Goal: Information Seeking & Learning: Learn about a topic

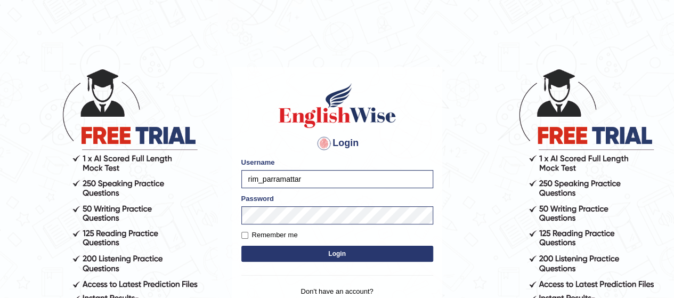
type input "rim_parramatta"
click at [274, 251] on button "Login" at bounding box center [337, 254] width 192 height 16
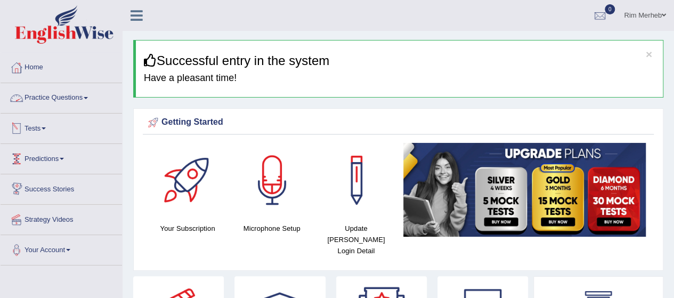
click at [58, 105] on link "Practice Questions" at bounding box center [61, 96] width 121 height 27
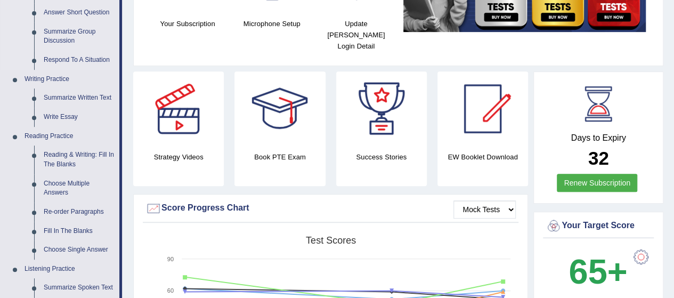
scroll to position [206, 0]
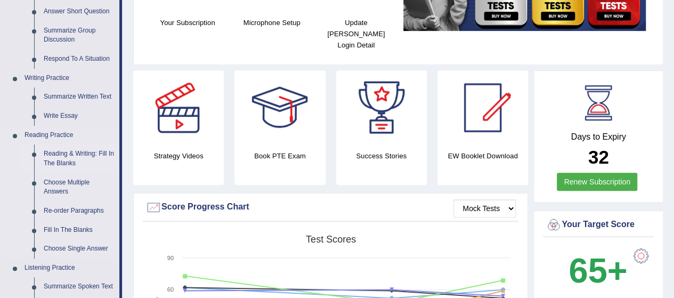
click at [54, 151] on link "Reading & Writing: Fill In The Blanks" at bounding box center [79, 158] width 80 height 28
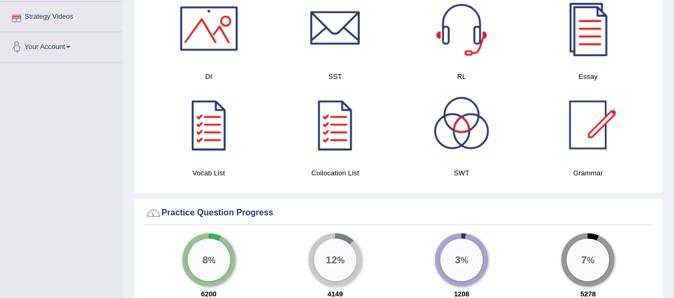
scroll to position [676, 0]
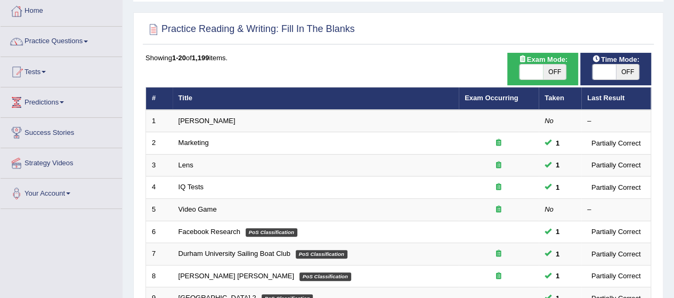
scroll to position [39, 0]
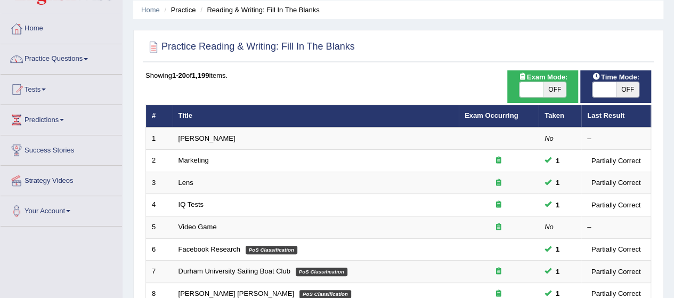
click at [558, 86] on span "OFF" at bounding box center [554, 89] width 23 height 15
checkbox input "true"
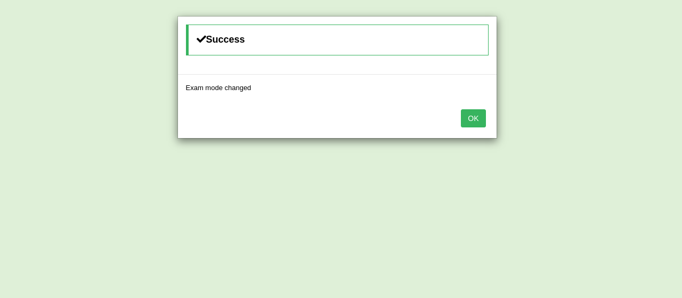
click at [480, 118] on button "OK" at bounding box center [473, 118] width 25 height 18
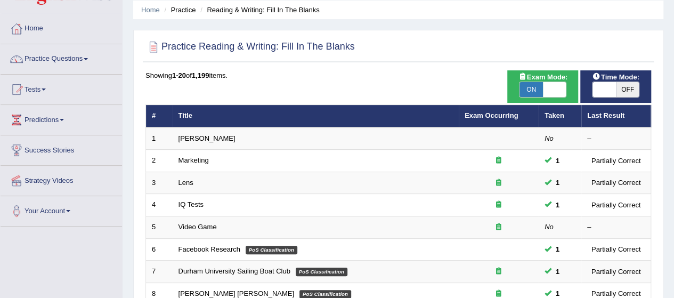
click at [604, 94] on span at bounding box center [604, 89] width 23 height 15
checkbox input "true"
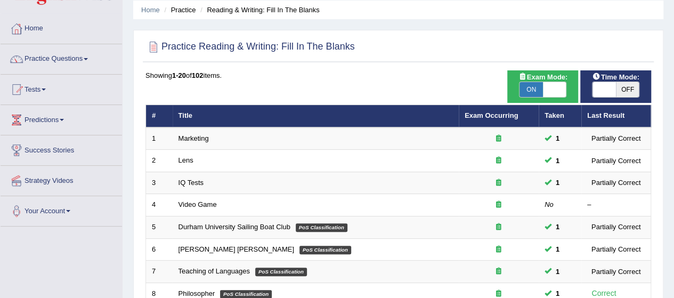
click at [635, 86] on span "OFF" at bounding box center [627, 89] width 23 height 15
checkbox input "true"
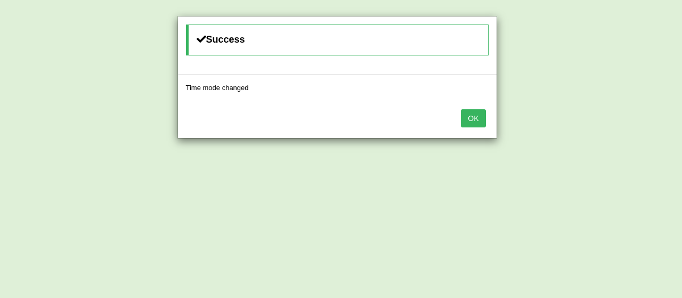
click at [471, 118] on button "OK" at bounding box center [473, 118] width 25 height 18
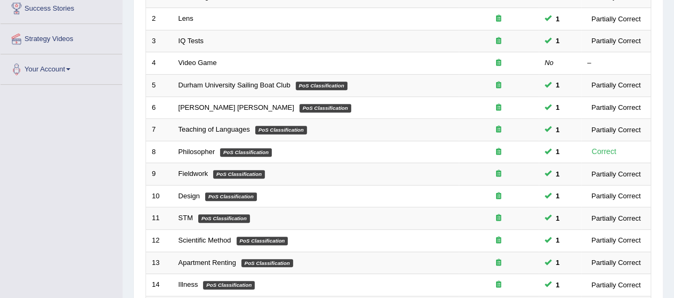
scroll to position [177, 0]
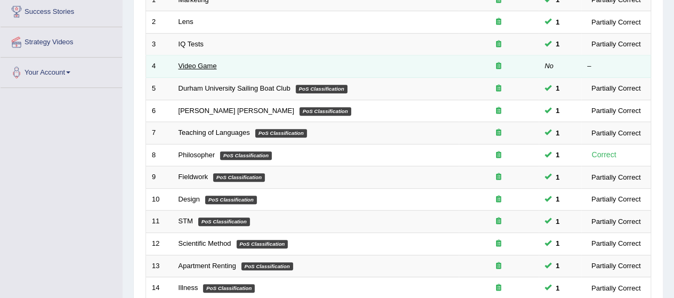
click at [200, 62] on link "Video Game" at bounding box center [198, 66] width 38 height 8
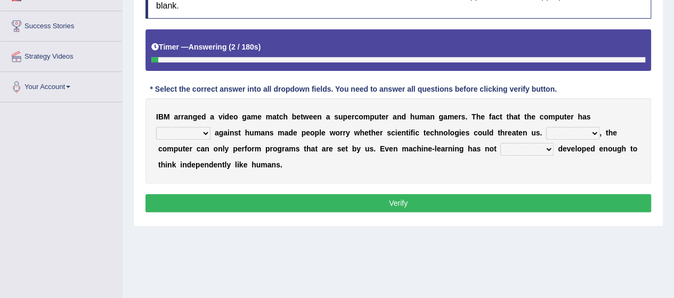
scroll to position [163, 0]
click at [190, 132] on select "competed fought acted challenged" at bounding box center [183, 133] width 54 height 13
select select "competed"
click at [156, 127] on select "competed fought acted challenged" at bounding box center [183, 133] width 54 height 13
click at [585, 134] on select "Moreover However Thus So" at bounding box center [572, 133] width 53 height 13
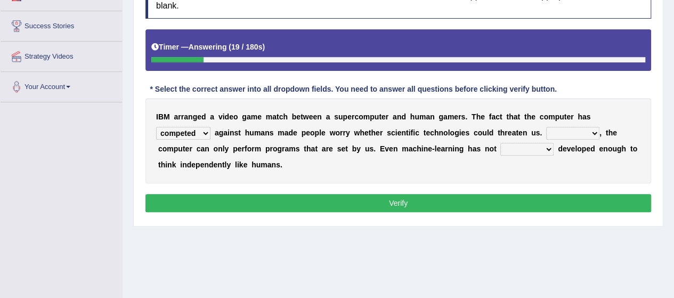
click at [351, 185] on div "Instructions: Below is a text with blanks. Click on each blank, a list of choic…" at bounding box center [398, 99] width 511 height 243
click at [564, 131] on select "Moreover However Thus So" at bounding box center [572, 133] width 53 height 13
select select "However"
click at [546, 127] on select "Moreover However Thus So" at bounding box center [572, 133] width 53 height 13
click at [510, 150] on select "yet still only just" at bounding box center [526, 149] width 53 height 13
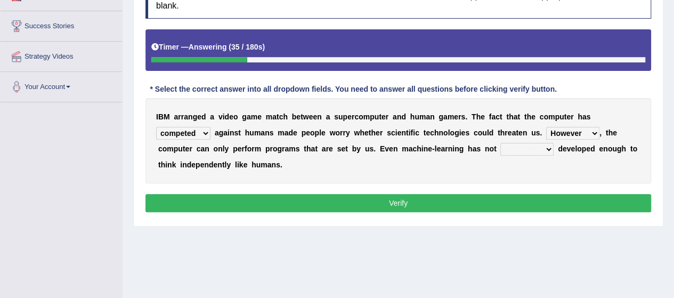
select select "yet"
click at [500, 143] on select "yet still only just" at bounding box center [526, 149] width 53 height 13
click at [481, 200] on button "Verify" at bounding box center [398, 203] width 506 height 18
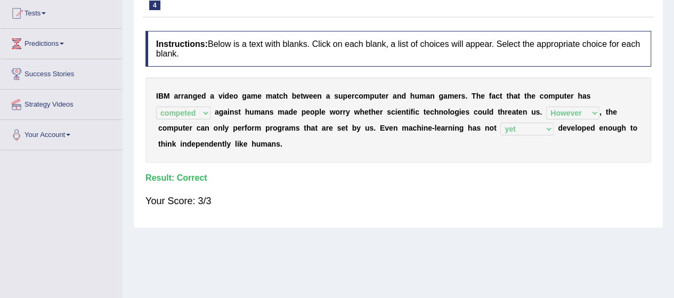
scroll to position [0, 0]
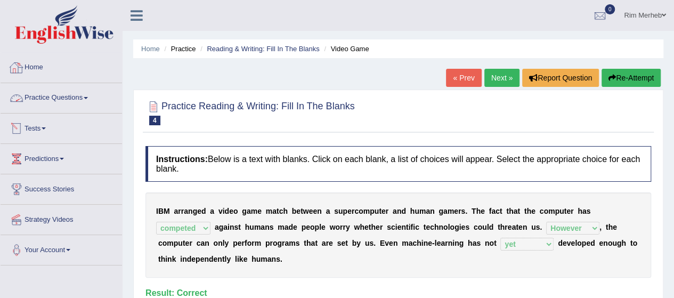
click at [67, 98] on link "Practice Questions" at bounding box center [61, 96] width 121 height 27
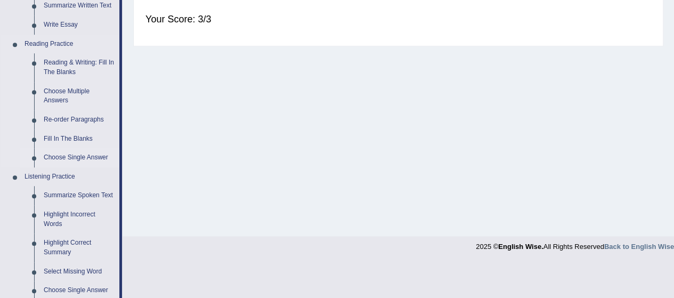
scroll to position [291, 0]
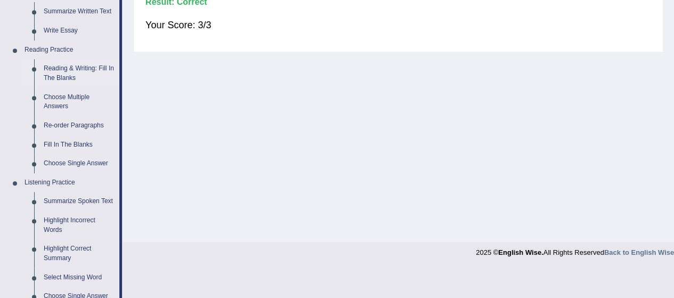
click at [67, 73] on link "Reading & Writing: Fill In The Blanks" at bounding box center [79, 73] width 80 height 28
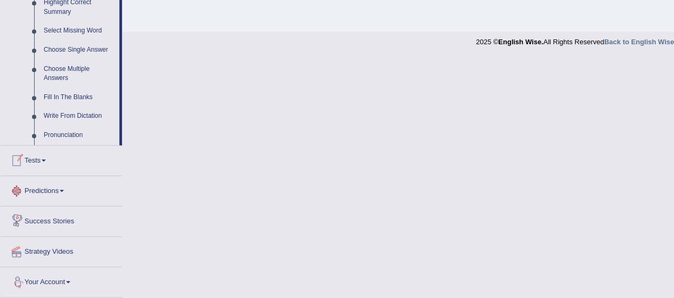
scroll to position [535, 0]
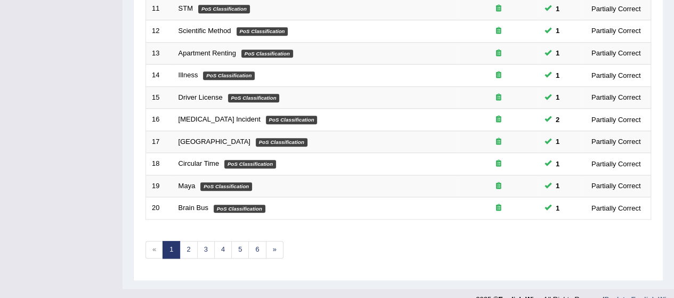
scroll to position [402, 0]
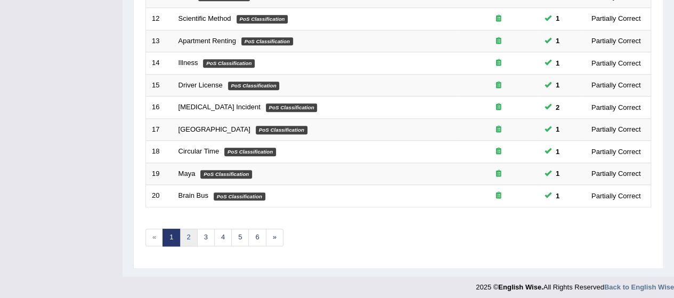
click at [188, 230] on link "2" at bounding box center [189, 238] width 18 height 18
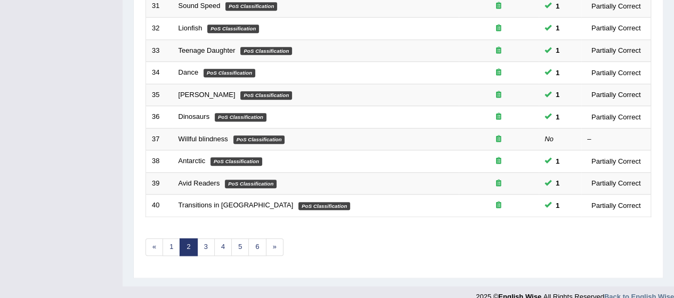
scroll to position [402, 0]
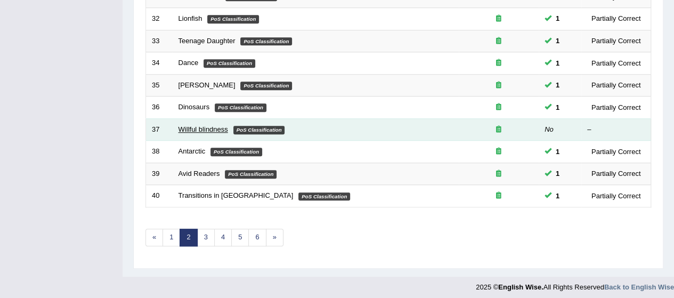
click at [225, 126] on link "Willful blindness" at bounding box center [204, 129] width 50 height 8
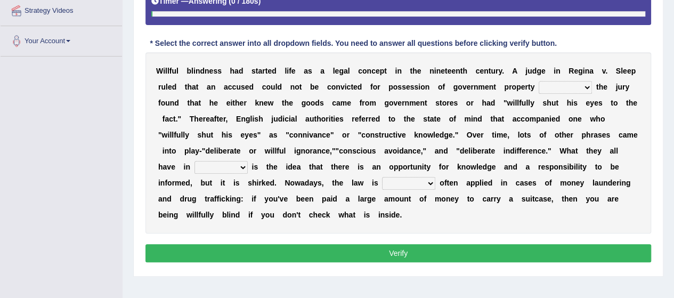
scroll to position [205, 0]
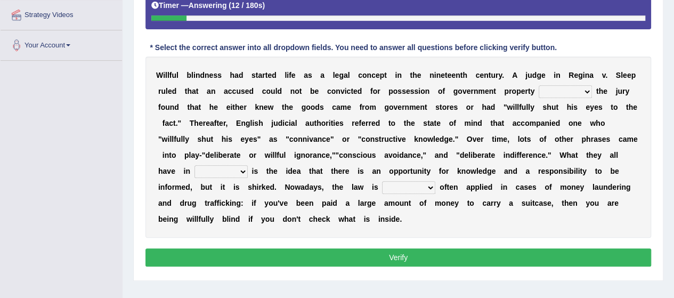
click at [550, 95] on select "since unless although thereby" at bounding box center [565, 91] width 53 height 13
click at [523, 104] on b "u" at bounding box center [524, 107] width 5 height 9
click at [582, 87] on select "since unless although thereby" at bounding box center [565, 91] width 53 height 13
click at [539, 85] on select "since unless although thereby" at bounding box center [565, 91] width 53 height 13
click at [583, 86] on select "since unless although thereby" at bounding box center [565, 91] width 53 height 13
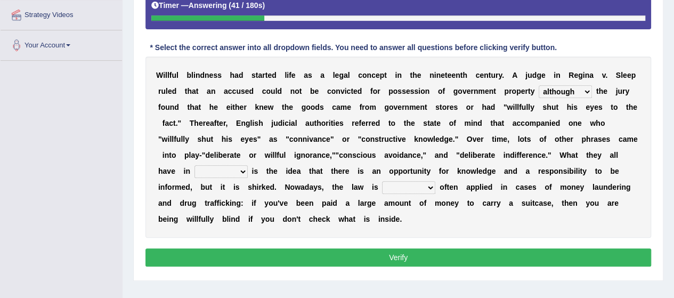
select select "unless"
click at [539, 85] on select "since unless although thereby" at bounding box center [565, 91] width 53 height 13
click at [241, 169] on select "contrast total relation common" at bounding box center [220, 171] width 53 height 13
select select "common"
click at [194, 165] on select "contrast total relation common" at bounding box center [220, 171] width 53 height 13
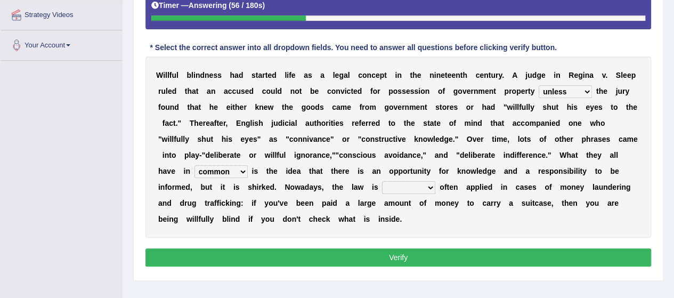
click at [402, 184] on select "little few most less" at bounding box center [408, 187] width 53 height 13
select select "less"
click at [382, 181] on select "little few most less" at bounding box center [408, 187] width 53 height 13
click at [418, 248] on button "Verify" at bounding box center [398, 257] width 506 height 18
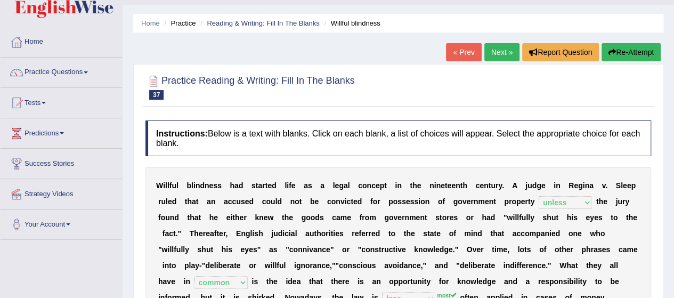
scroll to position [0, 0]
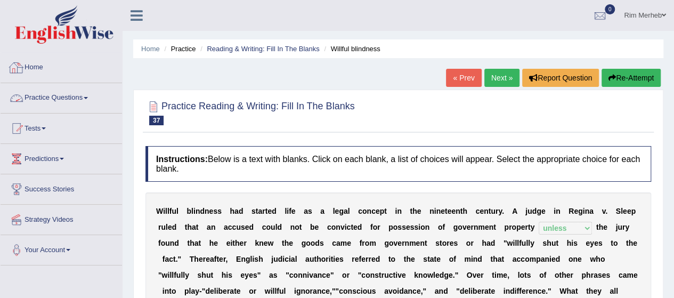
click at [60, 109] on link "Practice Questions" at bounding box center [61, 96] width 121 height 27
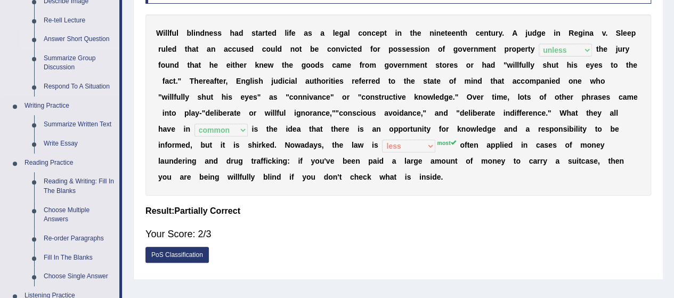
scroll to position [181, 0]
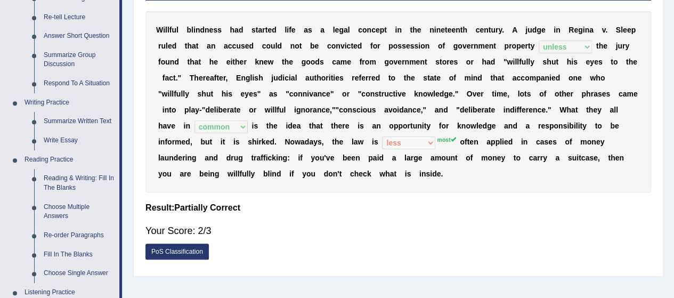
click at [60, 179] on link "Reading & Writing: Fill In The Blanks" at bounding box center [79, 183] width 80 height 28
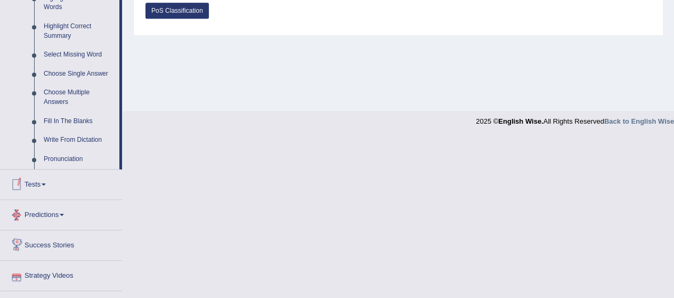
scroll to position [457, 0]
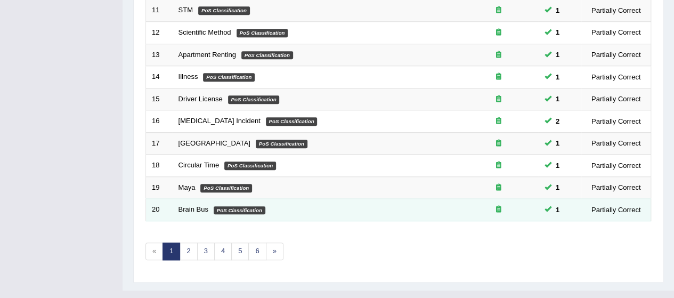
scroll to position [388, 0]
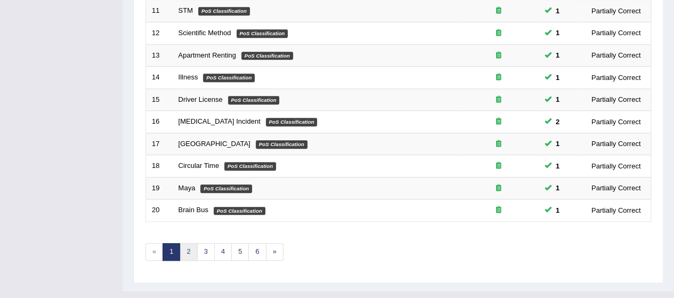
click at [186, 245] on link "2" at bounding box center [189, 252] width 18 height 18
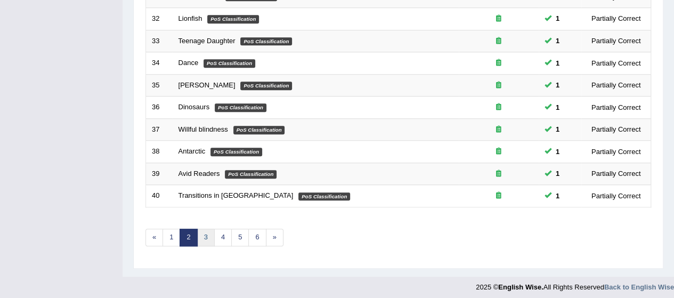
click at [201, 237] on link "3" at bounding box center [206, 238] width 18 height 18
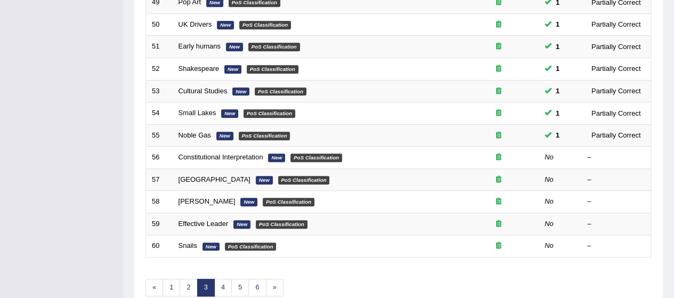
scroll to position [359, 0]
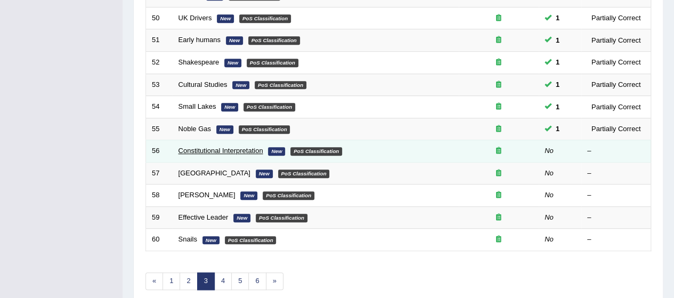
click at [225, 147] on link "Constitutional Interpretation" at bounding box center [221, 151] width 85 height 8
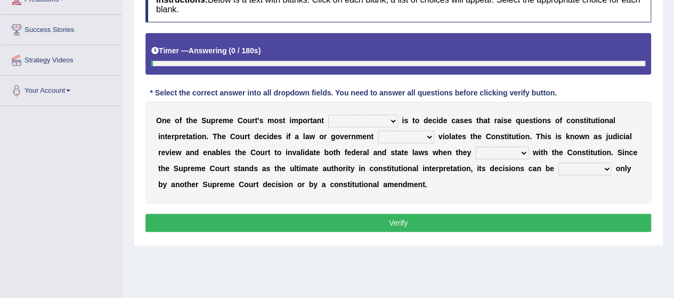
scroll to position [151, 0]
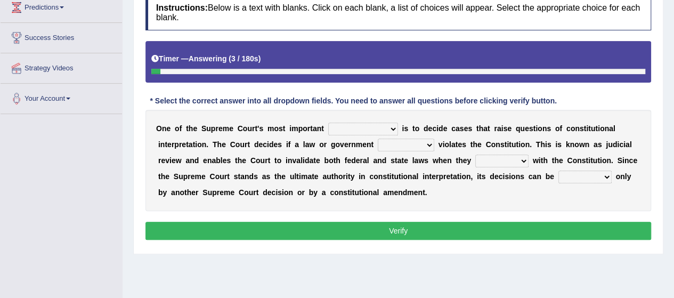
click at [348, 169] on div "O n e o f t h e S u p r e m e C o u r t ' s m o s t i m p o r t a n t legislati…" at bounding box center [398, 160] width 506 height 101
click at [384, 124] on select "legislation purviews permissions responsibilities" at bounding box center [363, 129] width 70 height 13
select select "responsibilities"
click at [328, 123] on select "legislation purviews permissions responsibilities" at bounding box center [363, 129] width 70 height 13
click at [387, 144] on select "auction action approach speculation" at bounding box center [406, 145] width 56 height 13
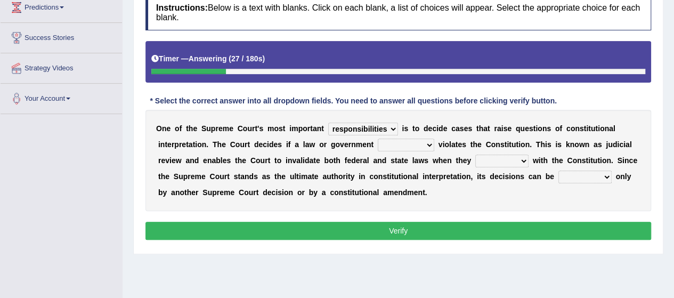
select select "approach"
click at [378, 139] on select "auction action approach speculation" at bounding box center [406, 145] width 56 height 13
click at [506, 163] on select "tally conflict accord overlap" at bounding box center [501, 161] width 53 height 13
select select "conflict"
click at [475, 155] on select "tally conflict accord overlap" at bounding box center [501, 161] width 53 height 13
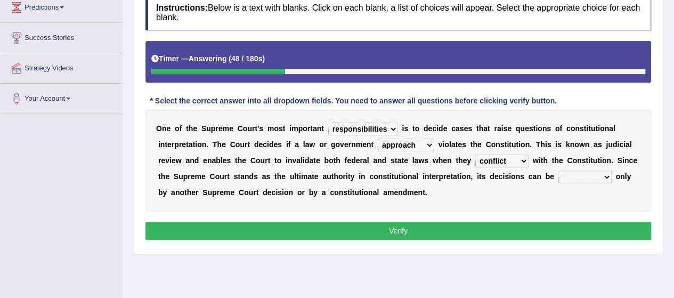
click at [563, 175] on select "charged changed followed altered" at bounding box center [584, 177] width 53 height 13
select select "changed"
click at [558, 171] on select "charged changed followed altered" at bounding box center [584, 177] width 53 height 13
click at [556, 231] on button "Verify" at bounding box center [398, 231] width 506 height 18
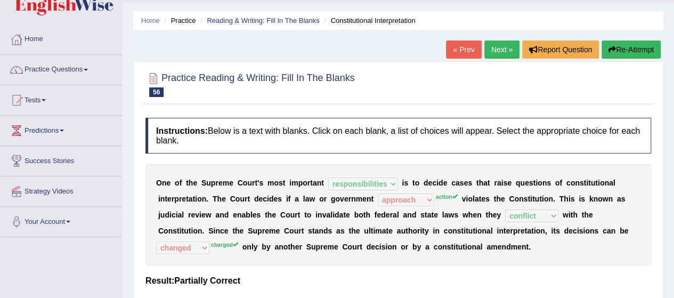
scroll to position [7, 0]
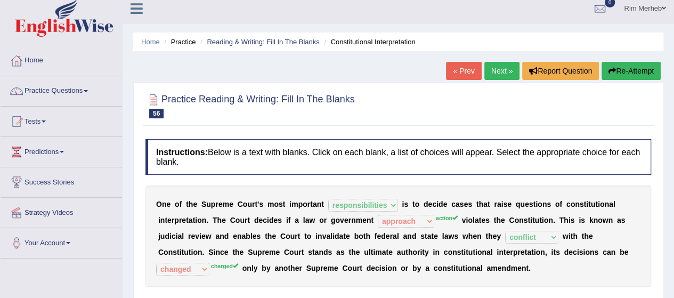
click at [499, 72] on link "Next »" at bounding box center [501, 71] width 35 height 18
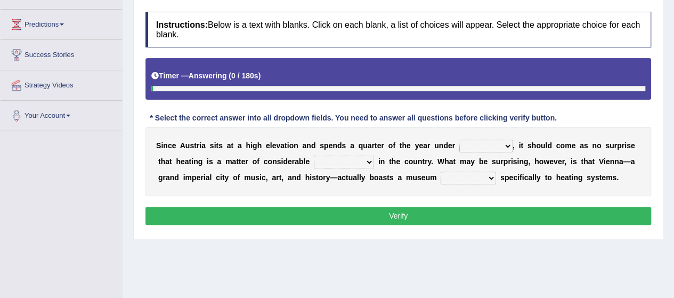
scroll to position [135, 0]
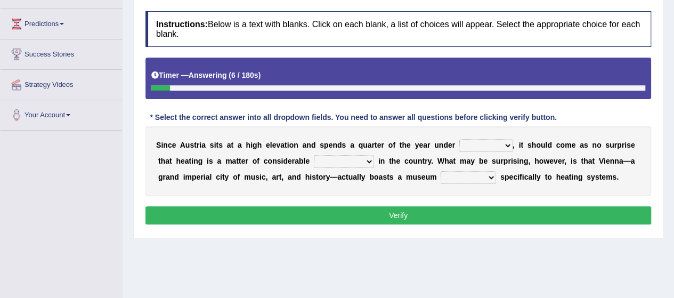
click at [475, 148] on select "rain wind typhoon snow" at bounding box center [485, 145] width 53 height 13
click at [433, 188] on div "S i n c e A u s t r i a s i t s a t a h i g h e l e v a t i o n a n d s p e n d…" at bounding box center [398, 160] width 506 height 69
click at [492, 142] on select "rain wind typhoon snow" at bounding box center [485, 145] width 53 height 13
select select "snow"
click at [459, 139] on select "rain wind typhoon snow" at bounding box center [485, 145] width 53 height 13
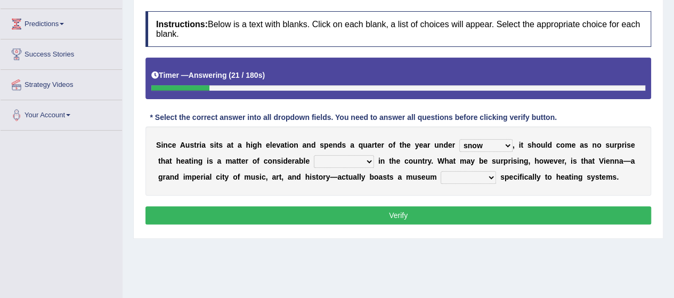
click at [341, 160] on select "leakage importance memory convenience" at bounding box center [344, 161] width 60 height 13
click at [314, 155] on select "leakage importance memory convenience" at bounding box center [344, 161] width 60 height 13
click at [343, 161] on select "leakage importance memory convenience" at bounding box center [344, 161] width 60 height 13
select select "convenience"
click at [314, 155] on select "leakage importance memory convenience" at bounding box center [344, 161] width 60 height 13
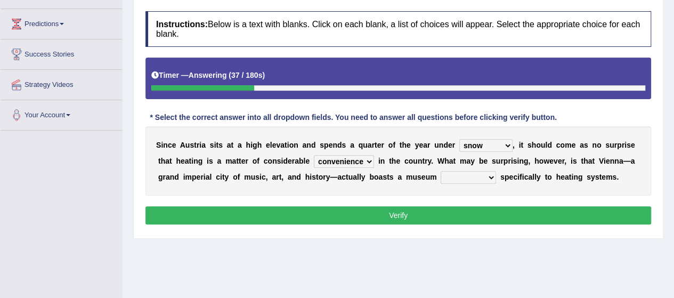
click at [479, 175] on select "repellent dictated dedicated determined" at bounding box center [468, 177] width 55 height 13
select select "dedicated"
click at [441, 171] on select "repellent dictated dedicated determined" at bounding box center [468, 177] width 55 height 13
click at [465, 208] on button "Verify" at bounding box center [398, 215] width 506 height 18
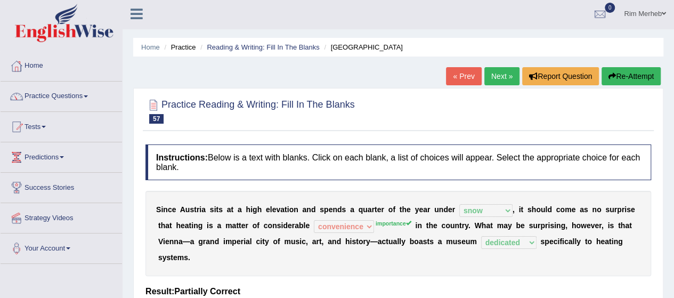
scroll to position [0, 0]
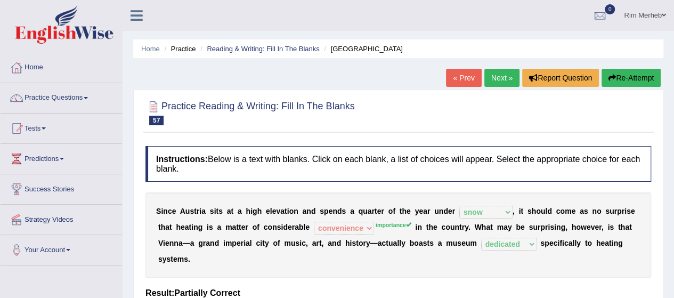
click at [492, 82] on link "Next »" at bounding box center [501, 78] width 35 height 18
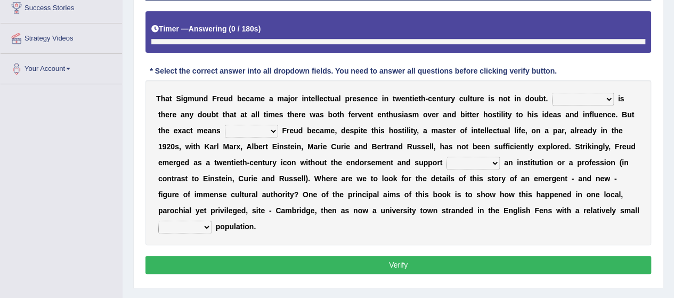
scroll to position [212, 0]
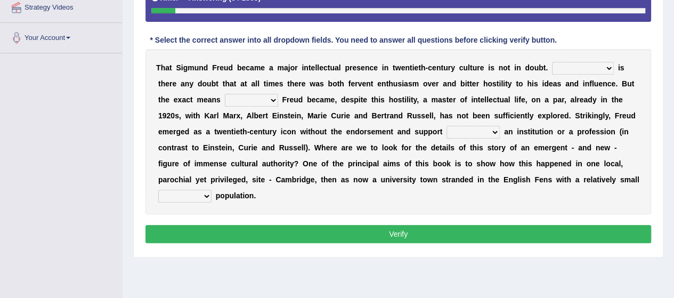
click at [594, 72] on select "Nor Nevertheless Otherwise Yet" at bounding box center [583, 68] width 62 height 13
drag, startPoint x: 439, startPoint y: 79, endPoint x: 452, endPoint y: 77, distance: 13.0
click at [439, 79] on b at bounding box center [441, 83] width 4 height 9
click at [609, 63] on select "Nor Nevertheless Otherwise Yet" at bounding box center [583, 68] width 62 height 13
select select "Nor"
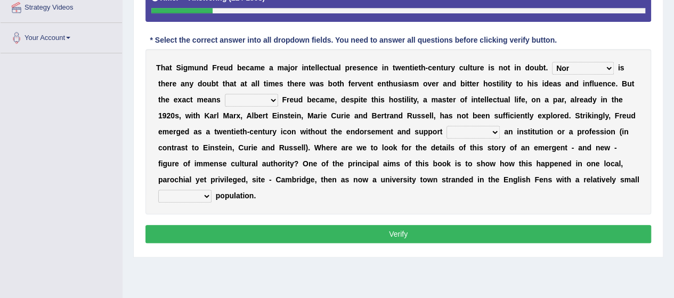
click at [552, 62] on select "Nor Nevertheless Otherwise Yet" at bounding box center [583, 68] width 62 height 13
click at [241, 99] on select "by which by whom to which to whom" at bounding box center [251, 100] width 53 height 13
click at [225, 94] on select "by which by whom to which to whom" at bounding box center [251, 100] width 53 height 13
click at [263, 99] on select "by which by whom to which to whom" at bounding box center [251, 100] width 53 height 13
select select "to whom"
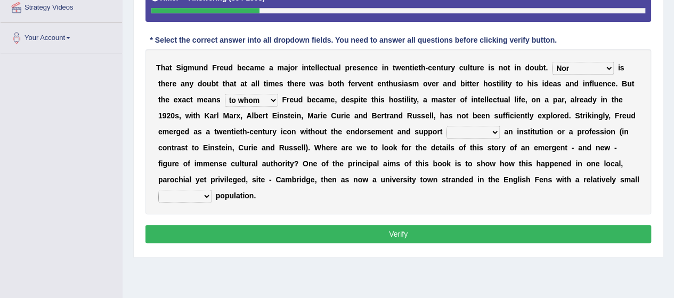
click at [225, 94] on select "by which by whom to which to whom" at bounding box center [251, 100] width 53 height 13
click at [470, 127] on select "with of on in" at bounding box center [473, 132] width 53 height 13
select select "of"
click at [447, 126] on select "with of on in" at bounding box center [473, 132] width 53 height 13
click at [202, 193] on select "fluctuation fluctuated fluctuate fluctuating" at bounding box center [184, 196] width 53 height 13
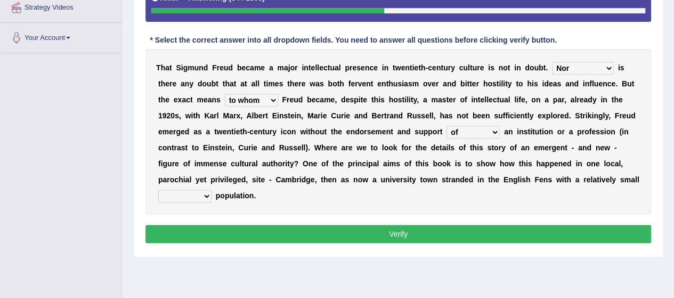
select select "fluctuating"
click at [158, 190] on select "fluctuation fluctuated fluctuate fluctuating" at bounding box center [184, 196] width 53 height 13
click at [239, 236] on button "Verify" at bounding box center [398, 234] width 506 height 18
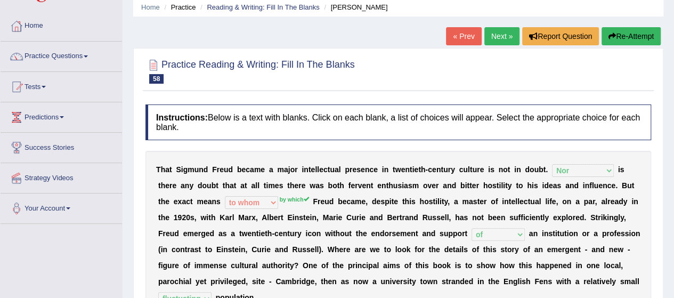
scroll to position [35, 0]
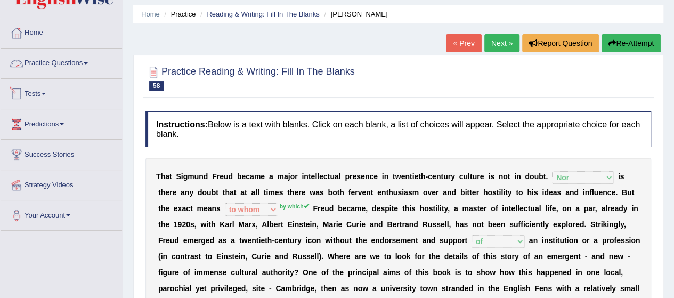
click at [80, 72] on link "Practice Questions" at bounding box center [61, 61] width 121 height 27
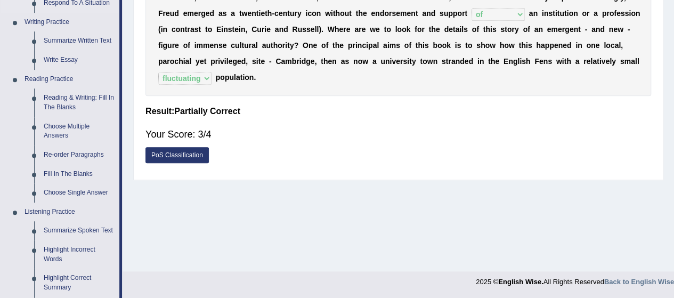
scroll to position [262, 0]
click at [70, 175] on link "Fill In The Blanks" at bounding box center [79, 173] width 80 height 19
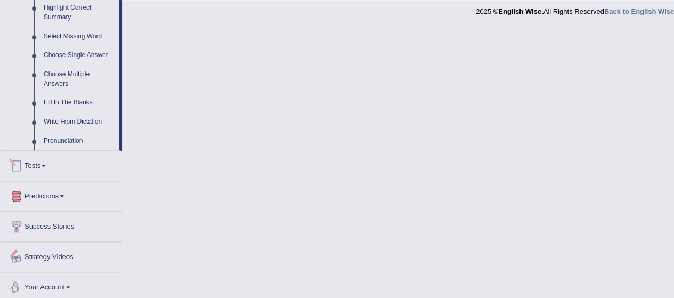
scroll to position [507, 0]
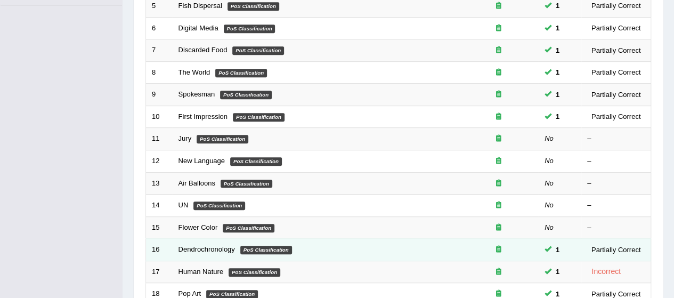
scroll to position [257, 0]
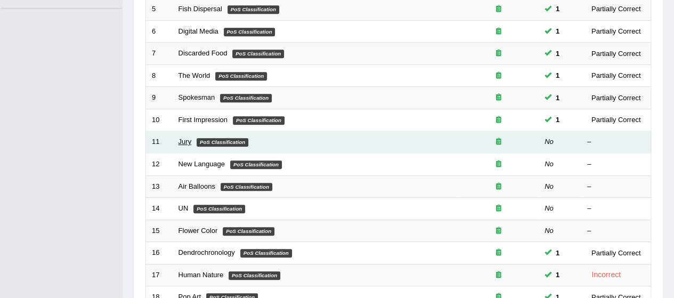
click at [184, 142] on link "Jury" at bounding box center [185, 141] width 13 height 8
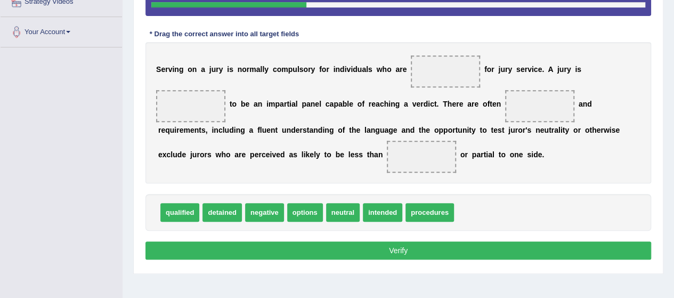
scroll to position [176, 0]
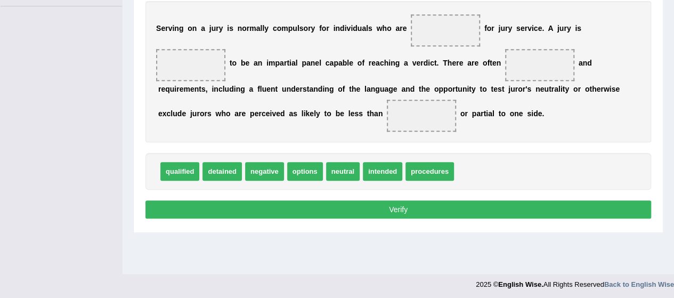
click at [378, 259] on div "Home Practice Reading: Fill In The Blanks Jury « Prev Next » Report Question Re…" at bounding box center [399, 7] width 552 height 533
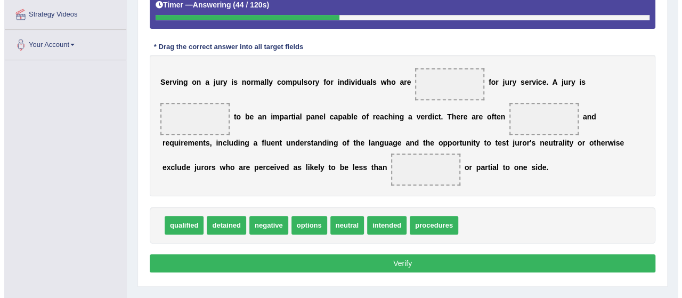
scroll to position [201, 0]
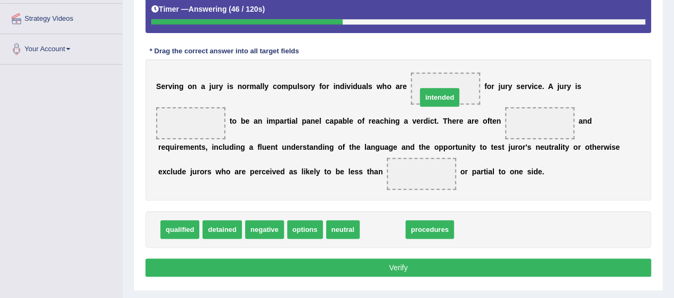
drag, startPoint x: 388, startPoint y: 231, endPoint x: 445, endPoint y: 99, distance: 143.4
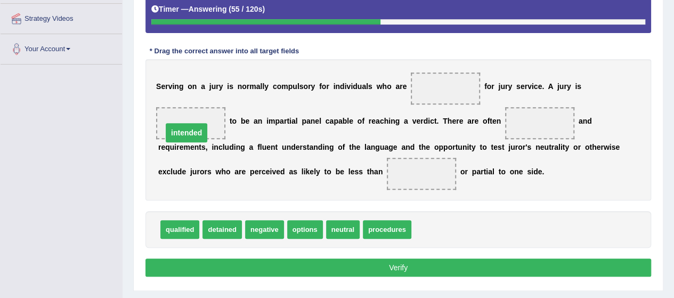
drag, startPoint x: 433, startPoint y: 88, endPoint x: 174, endPoint y: 129, distance: 262.2
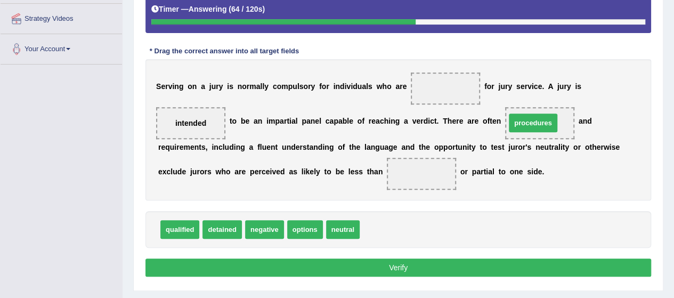
drag, startPoint x: 372, startPoint y: 229, endPoint x: 518, endPoint y: 120, distance: 182.3
click at [319, 152] on div "S e r v i n g o n a j u r y i s n o r m a l l y c o m p u l s o r y f o r i n d…" at bounding box center [398, 129] width 506 height 141
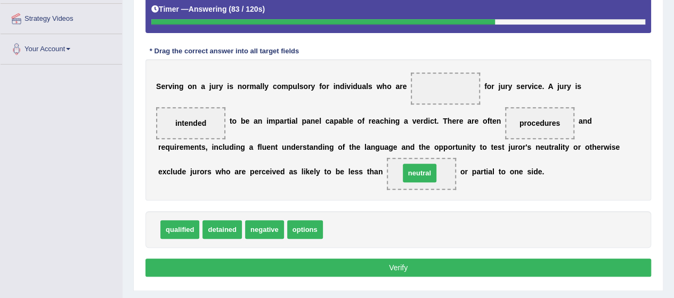
drag, startPoint x: 353, startPoint y: 224, endPoint x: 429, endPoint y: 168, distance: 95.0
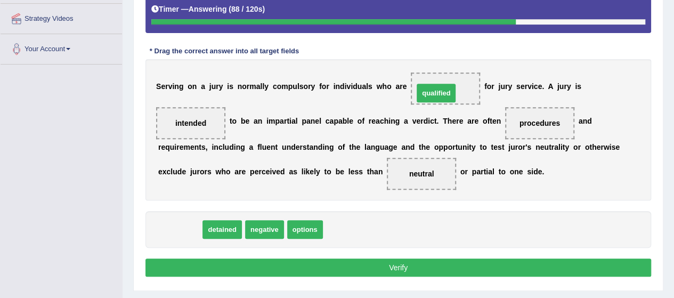
drag, startPoint x: 174, startPoint y: 228, endPoint x: 433, endPoint y: 92, distance: 292.4
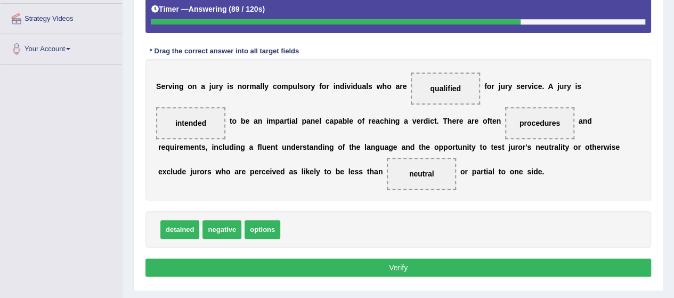
click at [343, 266] on button "Verify" at bounding box center [398, 267] width 506 height 18
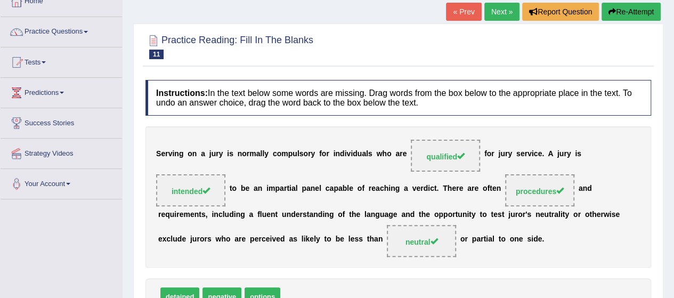
scroll to position [0, 0]
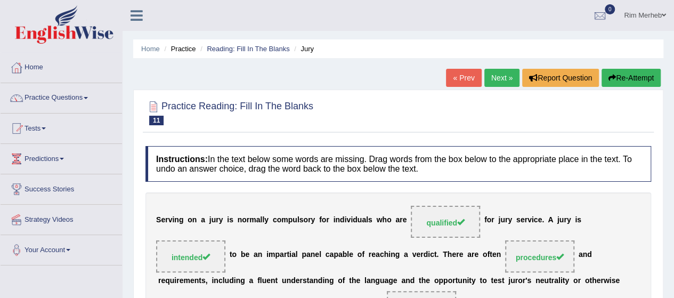
click at [498, 86] on link "Next »" at bounding box center [501, 78] width 35 height 18
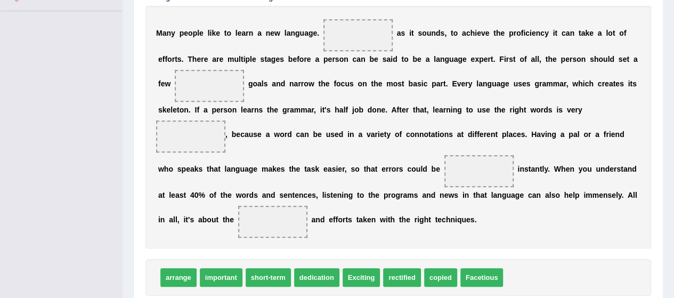
scroll to position [258, 0]
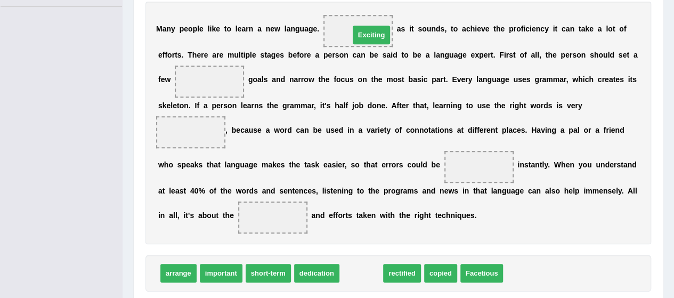
drag, startPoint x: 368, startPoint y: 271, endPoint x: 374, endPoint y: 21, distance: 250.5
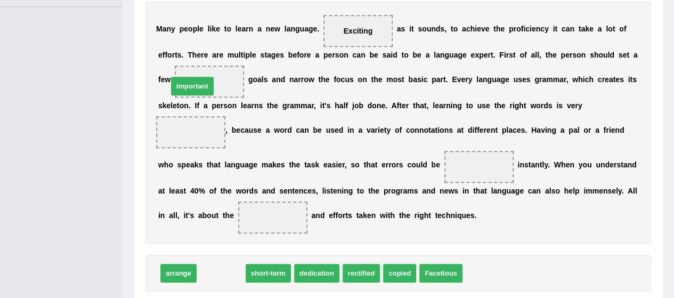
drag, startPoint x: 212, startPoint y: 271, endPoint x: 177, endPoint y: 78, distance: 196.0
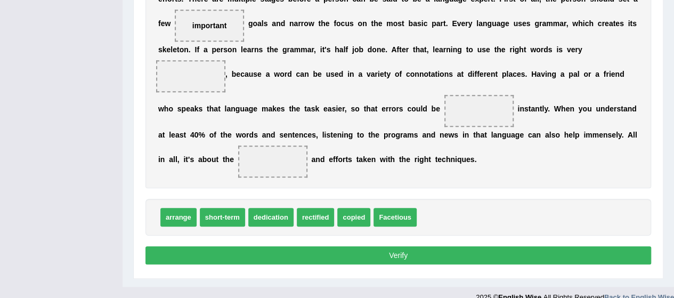
scroll to position [308, 0]
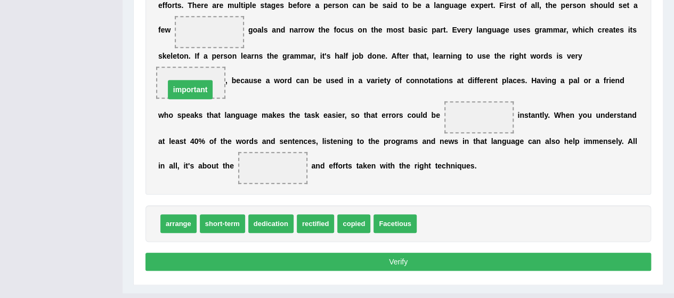
drag, startPoint x: 207, startPoint y: 33, endPoint x: 188, endPoint y: 90, distance: 60.7
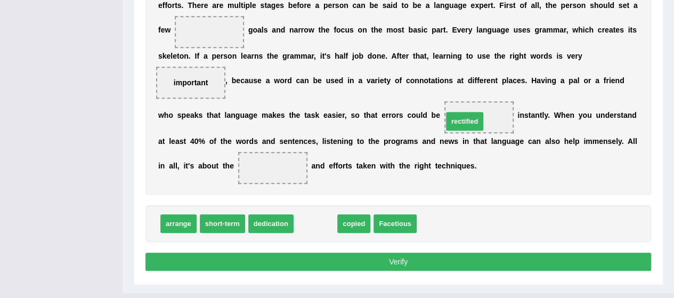
drag, startPoint x: 310, startPoint y: 221, endPoint x: 460, endPoint y: 118, distance: 182.1
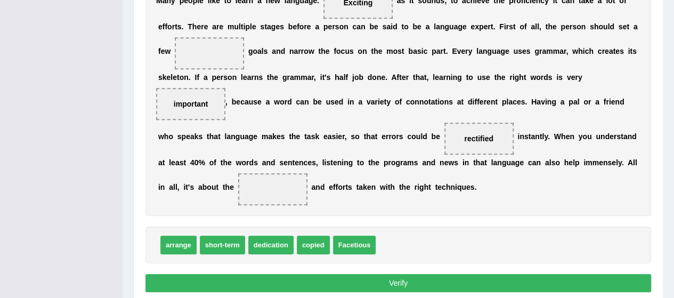
scroll to position [285, 0]
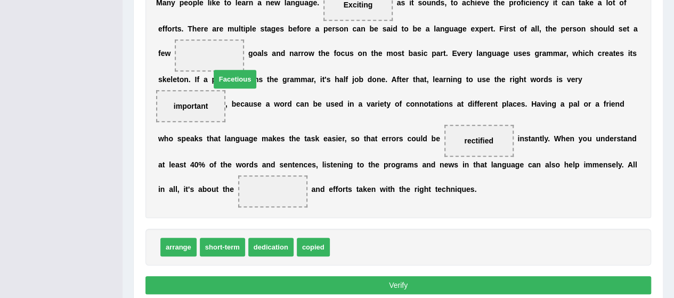
drag, startPoint x: 368, startPoint y: 237, endPoint x: 242, endPoint y: 50, distance: 225.4
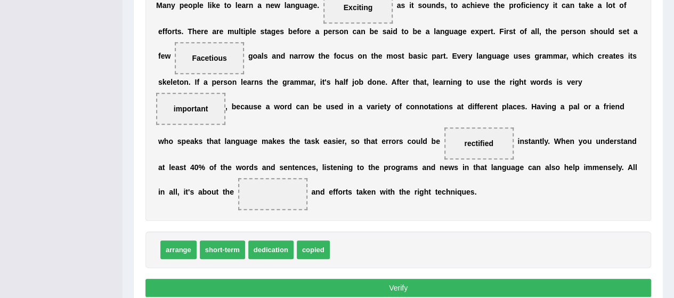
scroll to position [278, 0]
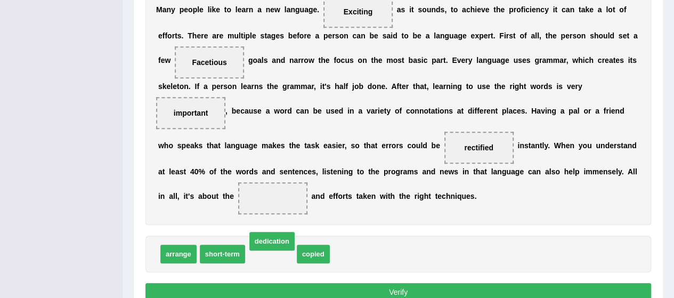
drag, startPoint x: 261, startPoint y: 257, endPoint x: 262, endPoint y: 204, distance: 53.3
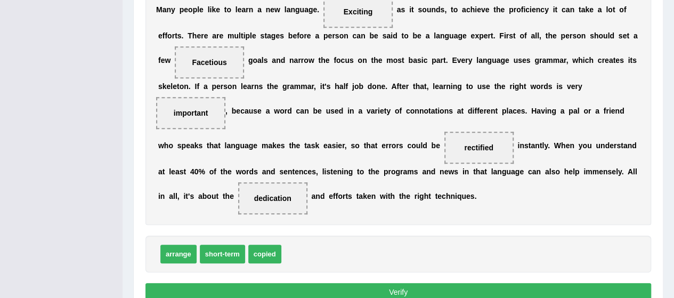
scroll to position [327, 0]
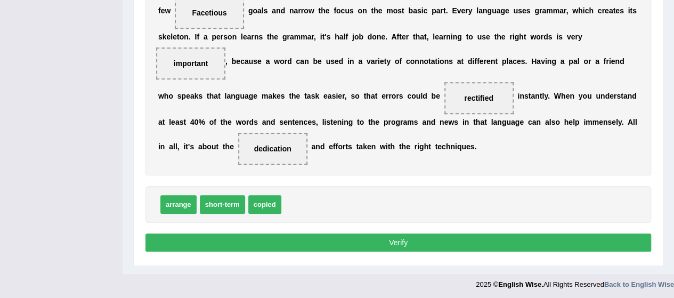
click at [401, 241] on div "Instructions: In the text below some words are missing. Drag words from the box…" at bounding box center [398, 37] width 511 height 447
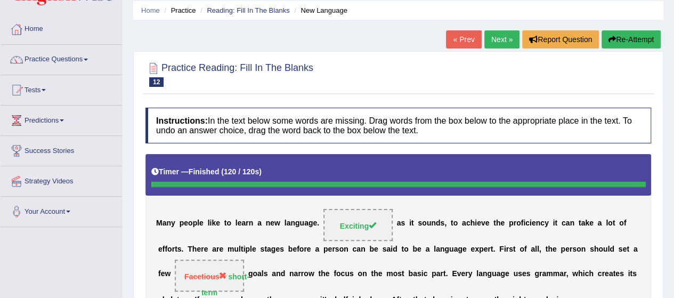
scroll to position [0, 0]
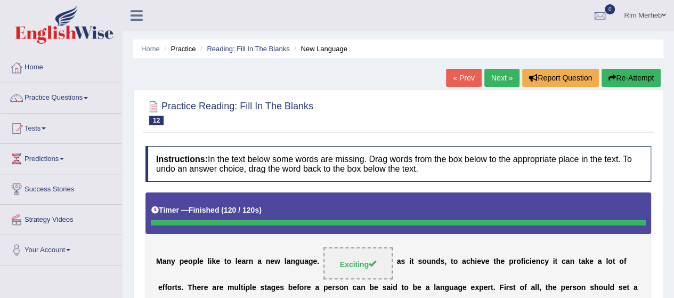
click at [499, 71] on link "Next »" at bounding box center [501, 78] width 35 height 18
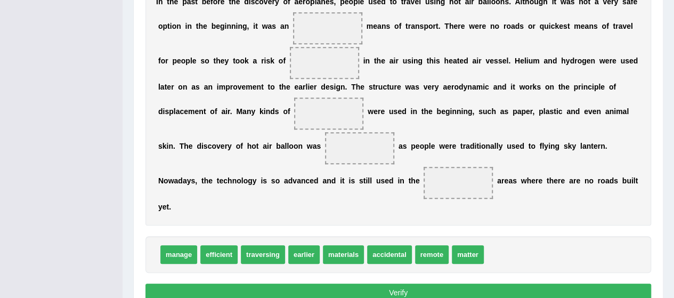
scroll to position [278, 0]
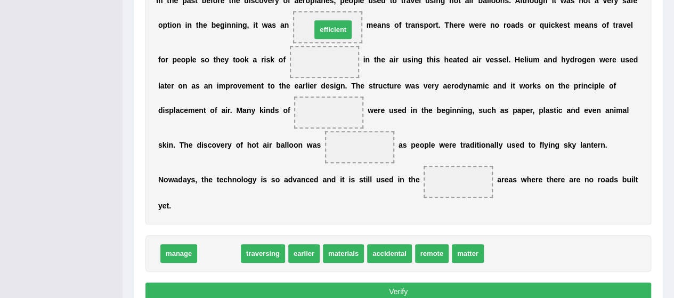
drag, startPoint x: 213, startPoint y: 254, endPoint x: 327, endPoint y: 30, distance: 251.2
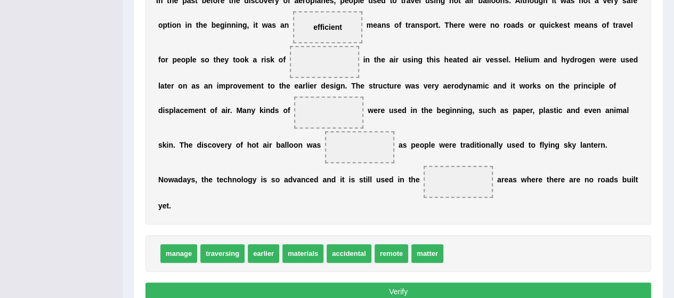
click at [518, 52] on div "I n t h e p a s t b e f o r e t h e d i s c o v e r y o f a e r o p l a n e s ,…" at bounding box center [398, 103] width 506 height 242
drag, startPoint x: 214, startPoint y: 252, endPoint x: 308, endPoint y: 55, distance: 217.8
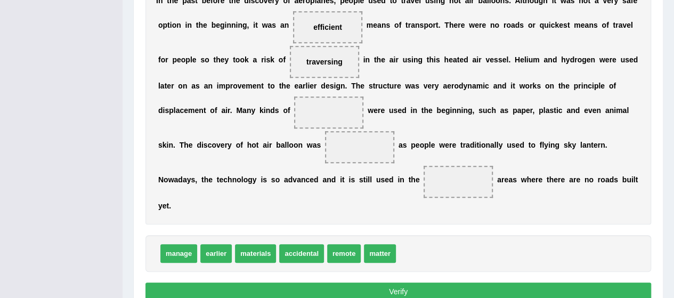
click at [592, 60] on b "n" at bounding box center [592, 59] width 5 height 9
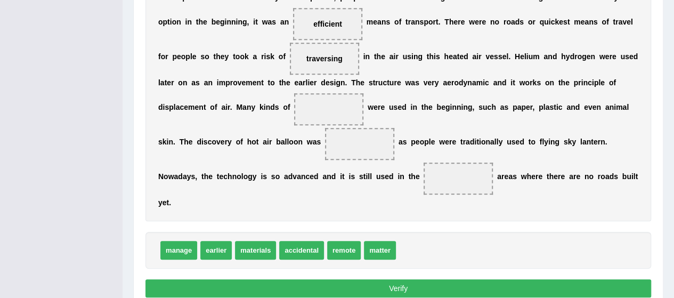
scroll to position [282, 0]
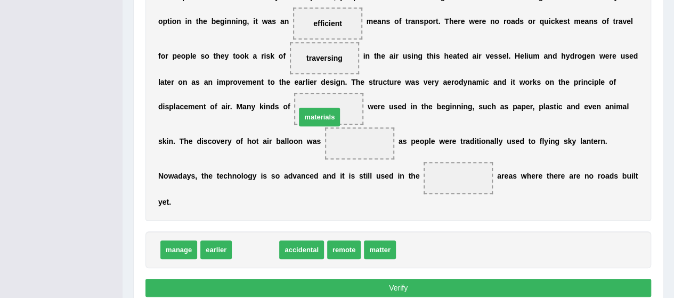
drag, startPoint x: 252, startPoint y: 251, endPoint x: 318, endPoint y: 117, distance: 149.9
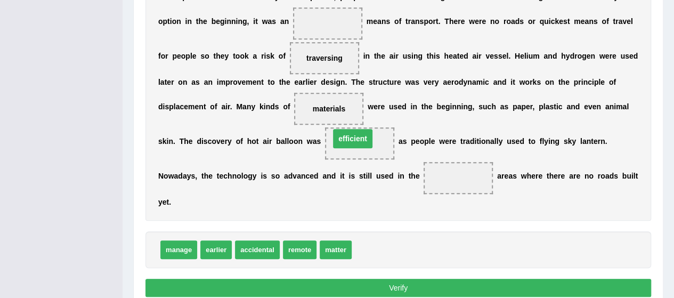
drag, startPoint x: 327, startPoint y: 19, endPoint x: 352, endPoint y: 134, distance: 117.3
click at [487, 127] on div "I n t h e p a s t b e f o r e t h e d i s c o v e r y o f a e r o p l a n e s ,…" at bounding box center [398, 99] width 506 height 242
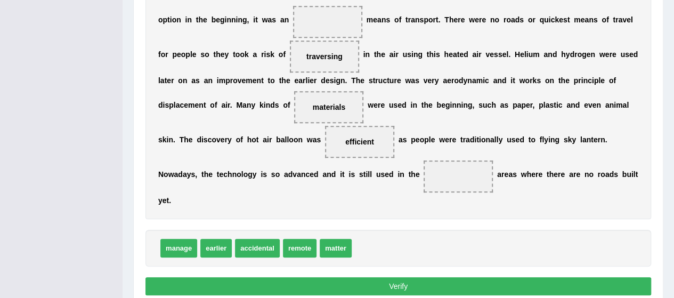
scroll to position [260, 0]
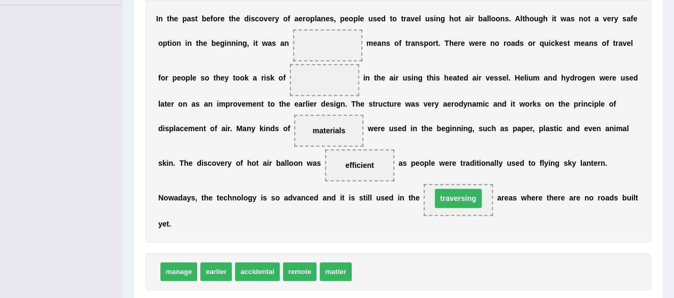
drag, startPoint x: 327, startPoint y: 75, endPoint x: 460, endPoint y: 193, distance: 178.6
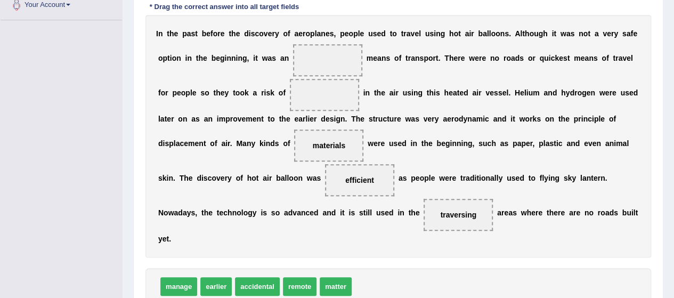
scroll to position [256, 0]
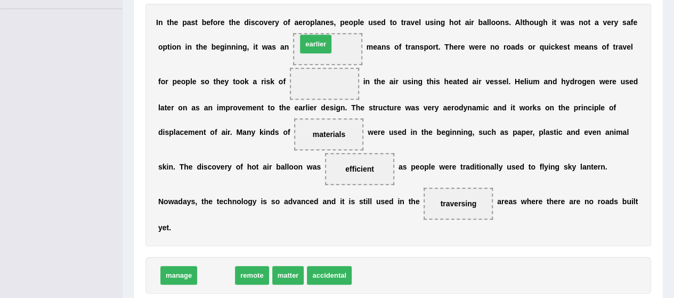
drag, startPoint x: 222, startPoint y: 274, endPoint x: 322, endPoint y: 37, distance: 257.2
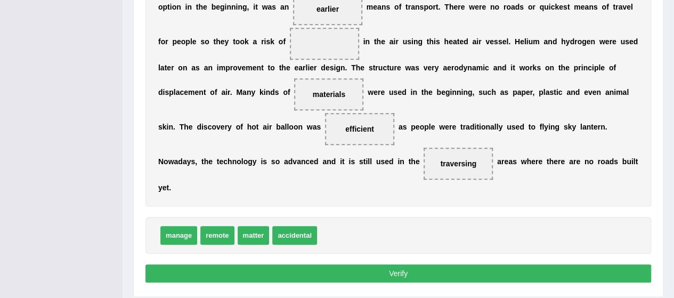
click at [178, 279] on div "Instructions: In the text below some words are missing. Drag words from the box…" at bounding box center [398, 67] width 511 height 447
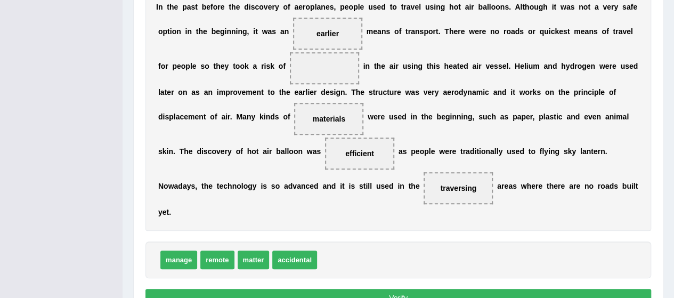
scroll to position [271, 0]
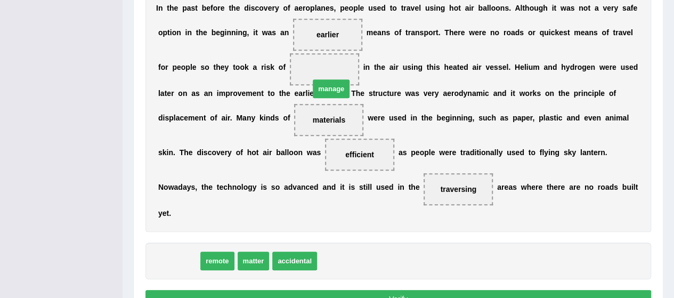
drag, startPoint x: 177, startPoint y: 259, endPoint x: 330, endPoint y: 81, distance: 235.1
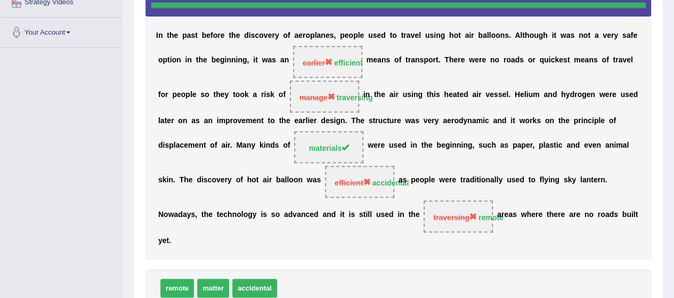
scroll to position [172, 0]
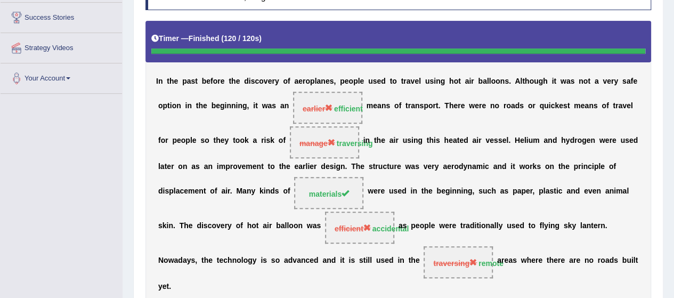
click at [484, 240] on div "I n t h e p a s t b e f o r e t h e d i s c o v e r y o f a e r o p l a n e s ,…" at bounding box center [398, 162] width 506 height 283
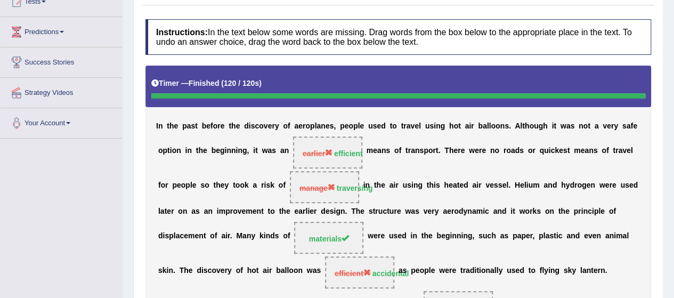
scroll to position [0, 0]
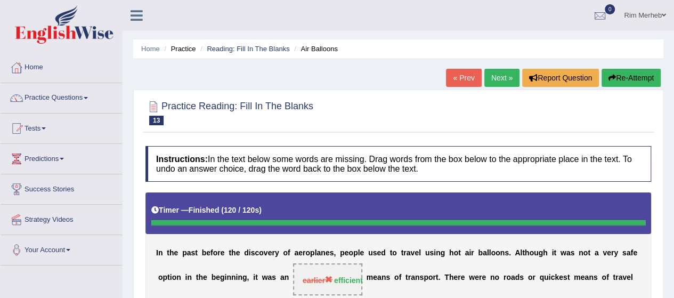
click at [498, 84] on link "Next »" at bounding box center [501, 78] width 35 height 18
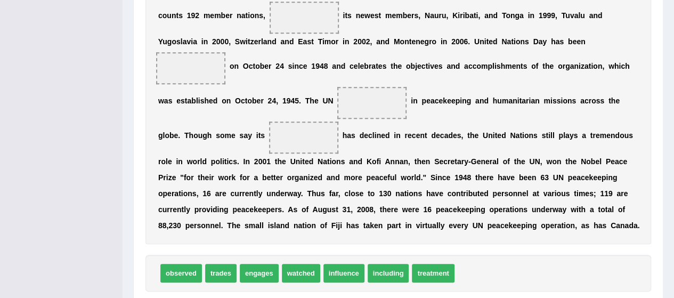
scroll to position [288, 0]
drag, startPoint x: 379, startPoint y: 273, endPoint x: 295, endPoint y: 11, distance: 276.0
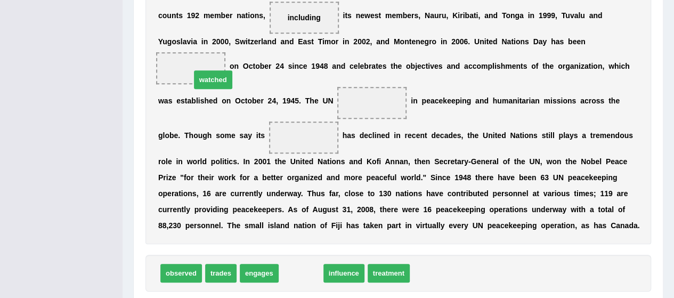
drag, startPoint x: 306, startPoint y: 277, endPoint x: 218, endPoint y: 83, distance: 212.5
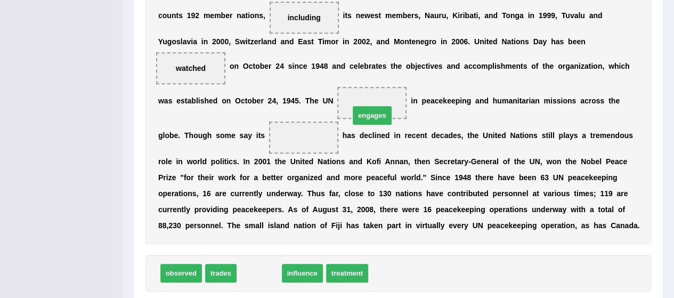
drag, startPoint x: 240, startPoint y: 274, endPoint x: 353, endPoint y: 112, distance: 197.5
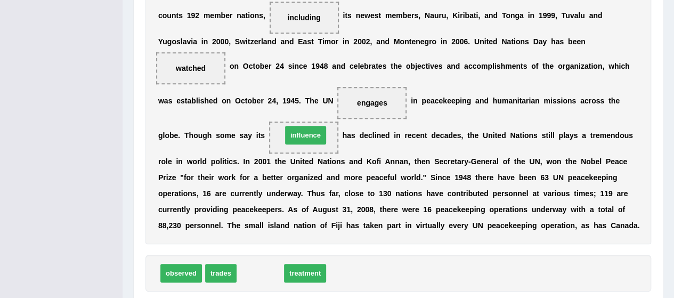
drag, startPoint x: 264, startPoint y: 274, endPoint x: 310, endPoint y: 136, distance: 145.6
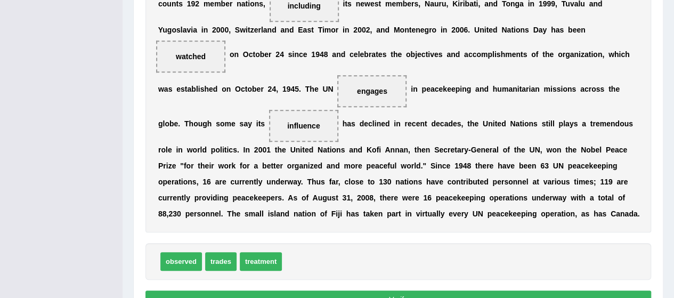
scroll to position [302, 0]
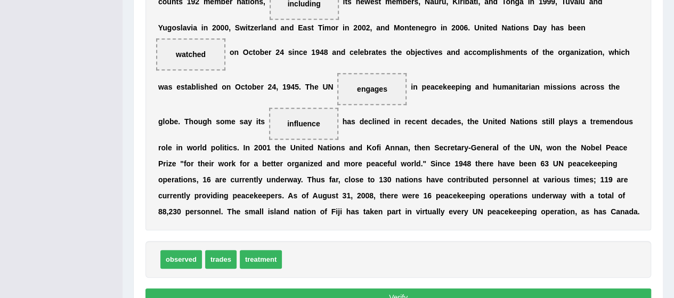
click at [426, 135] on div "F o u n d e d a f t e r W o r l d W a r I I b y 5 1 " p e a c e - l o v i n g s…" at bounding box center [398, 94] width 506 height 272
drag, startPoint x: 182, startPoint y: 248, endPoint x: 196, endPoint y: 46, distance: 201.9
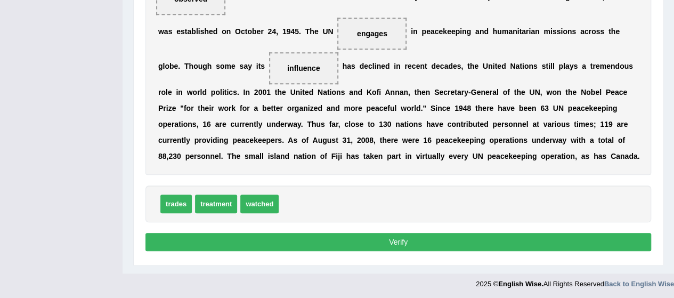
click at [355, 240] on button "Verify" at bounding box center [398, 242] width 506 height 18
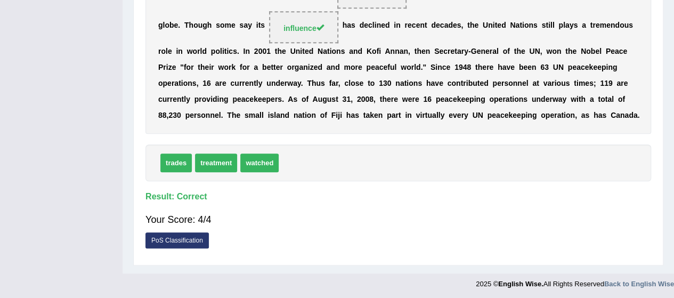
scroll to position [0, 0]
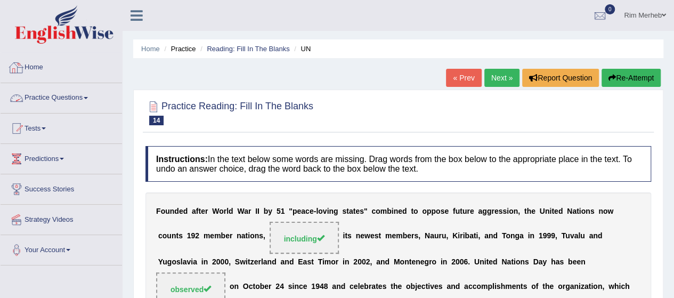
click at [36, 61] on link "Home" at bounding box center [61, 66] width 121 height 27
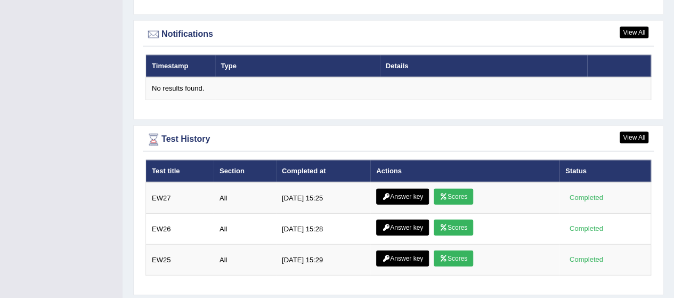
scroll to position [1302, 0]
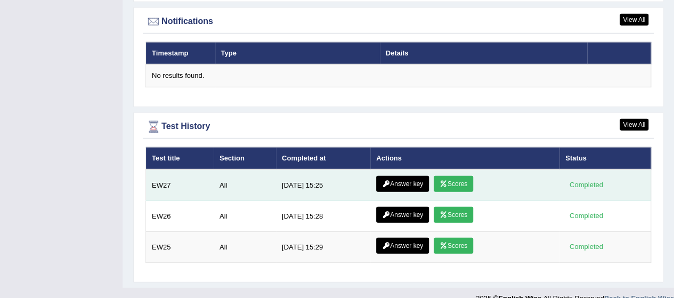
click at [455, 176] on link "Scores" at bounding box center [453, 184] width 39 height 16
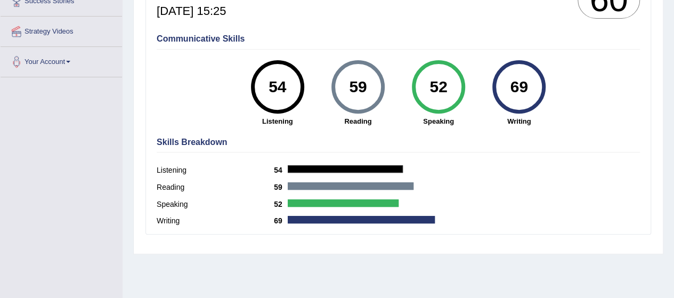
scroll to position [184, 0]
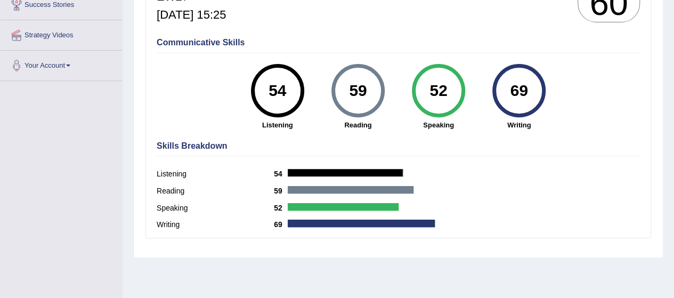
click at [335, 199] on div "Reading 59" at bounding box center [398, 192] width 483 height 17
click at [333, 207] on div at bounding box center [343, 206] width 111 height 7
click at [244, 224] on label "Writing" at bounding box center [215, 224] width 117 height 11
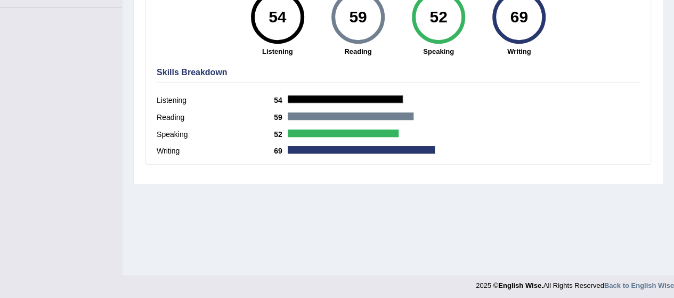
scroll to position [0, 0]
